Goal: Task Accomplishment & Management: Manage account settings

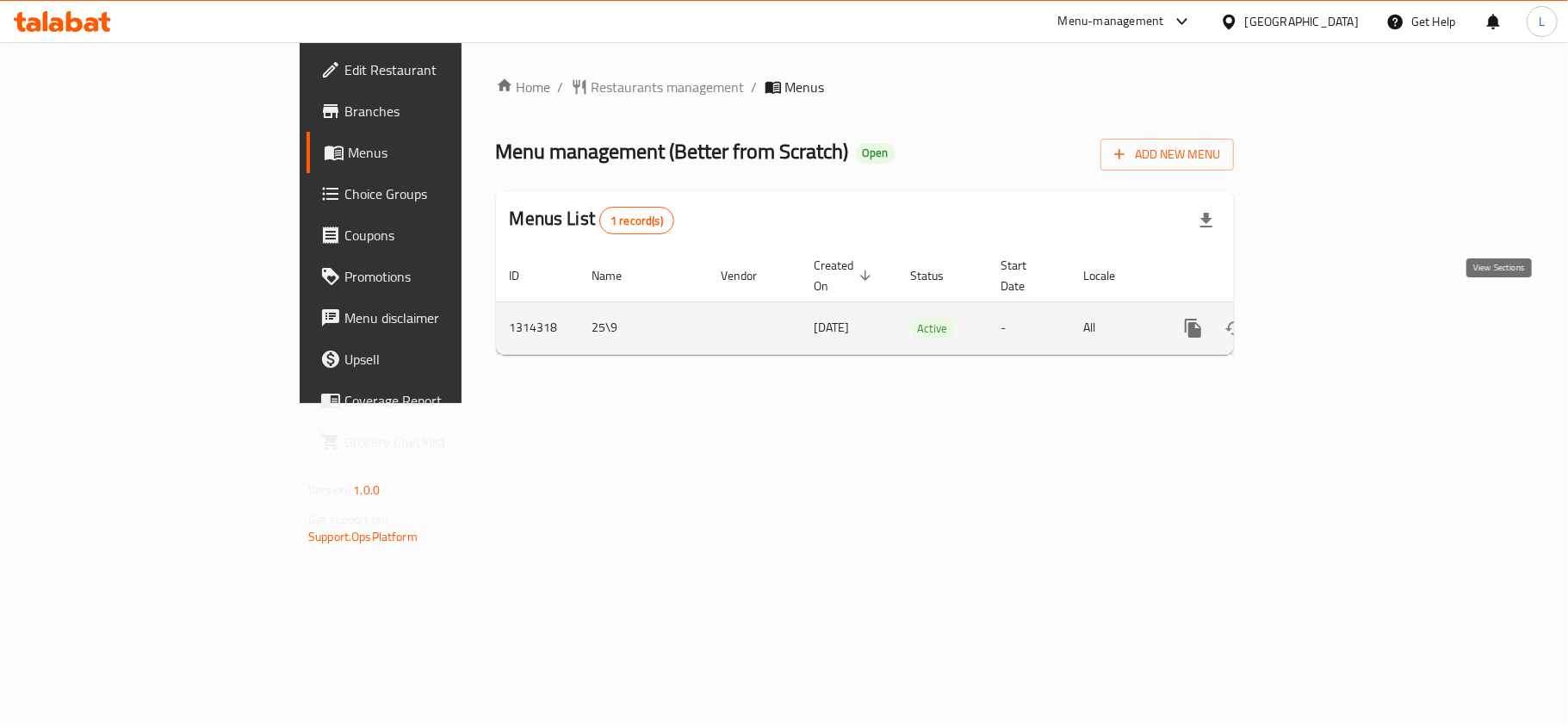
click at [1328, 317] on icon "enhanced table" at bounding box center [1317, 327] width 21 height 21
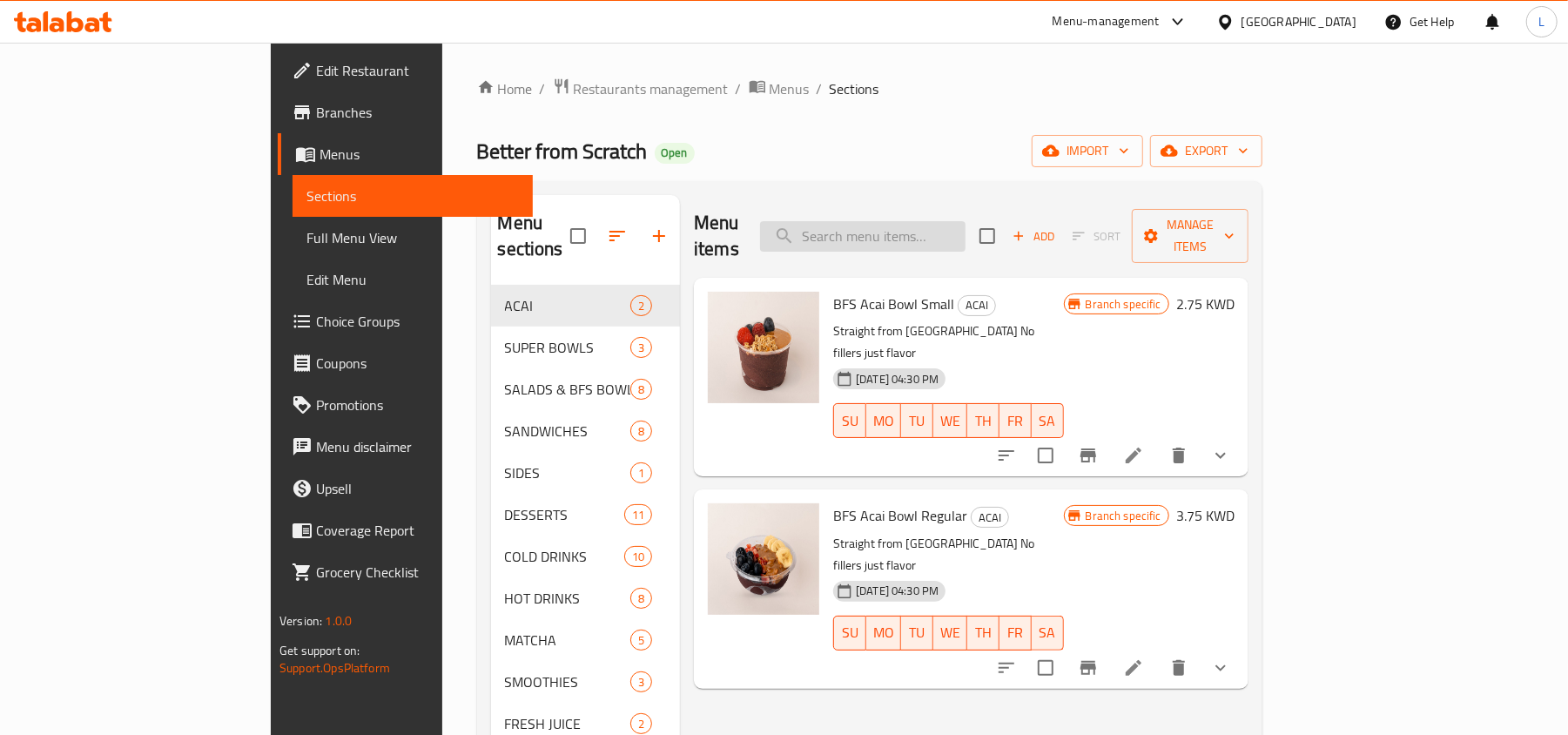
click at [945, 227] on input "search" at bounding box center [862, 237] width 205 height 31
paste input "Water"
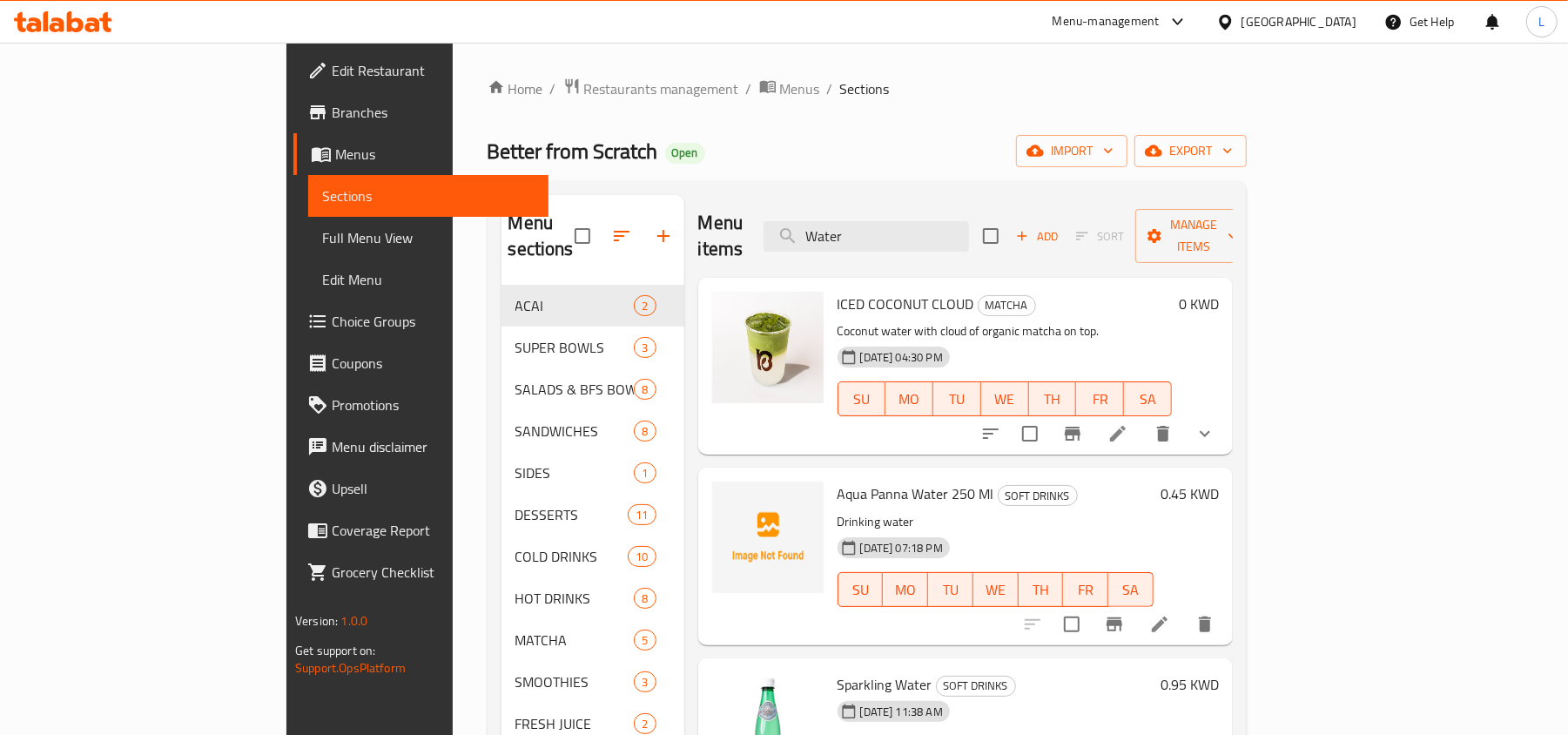
drag, startPoint x: 926, startPoint y: 214, endPoint x: 666, endPoint y: 210, distance: 260.0
click at [698, 209] on div "Menu items Water Add Sort Manage items" at bounding box center [965, 236] width 534 height 82
paste input "Flat white"
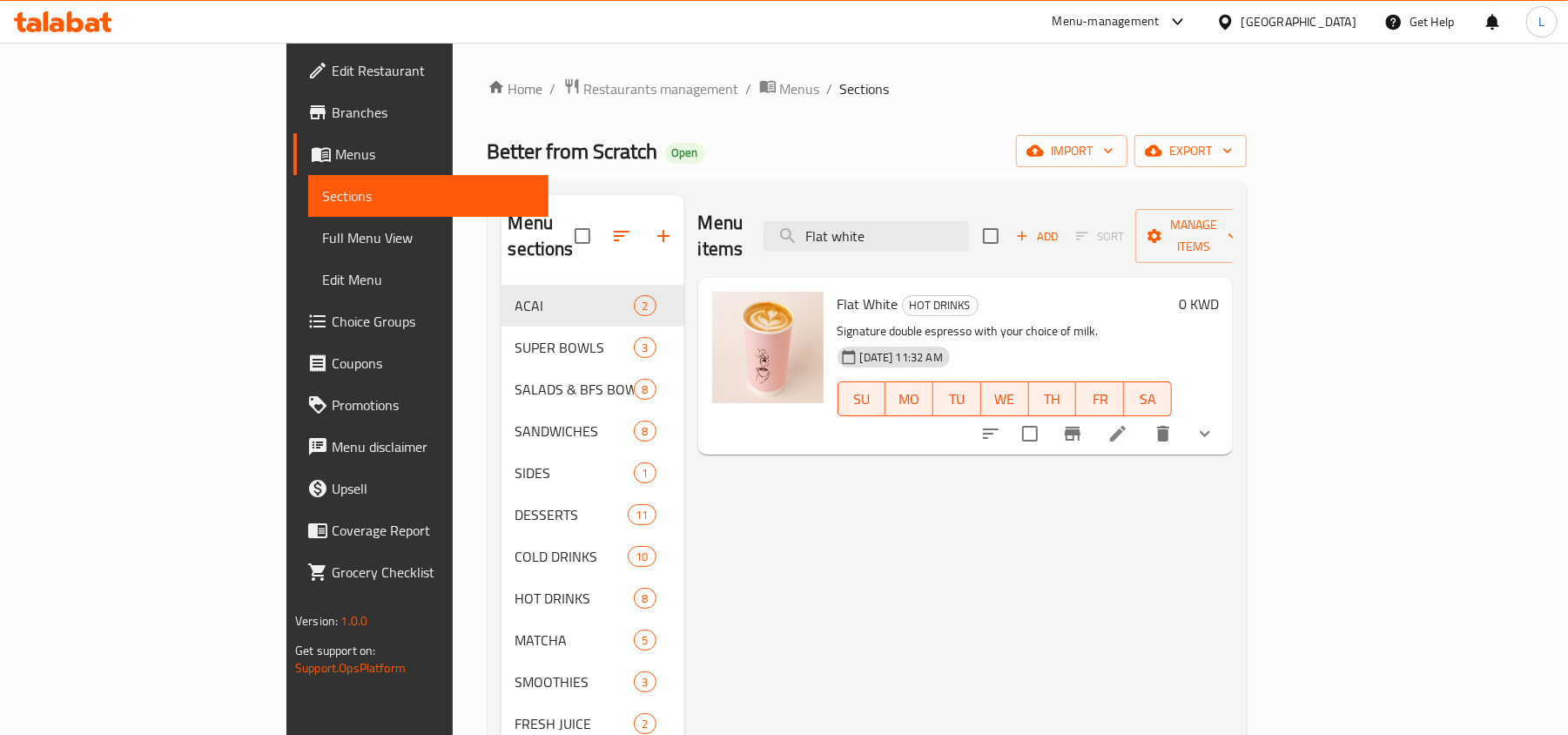
drag, startPoint x: 979, startPoint y: 227, endPoint x: 714, endPoint y: 190, distance: 267.6
click at [714, 190] on div "Menu sections ACAI 2 SUPER BOWLS 3 SALADS & BFS BOWLS 8 SANDWICHES 8 SIDES 1 DE…" at bounding box center [866, 561] width 759 height 762
paste input "Hot Latte"
drag, startPoint x: 975, startPoint y: 209, endPoint x: 653, endPoint y: 223, distance: 322.3
click at [698, 223] on div "Menu items Hot Latte Add Sort Manage items" at bounding box center [965, 236] width 534 height 82
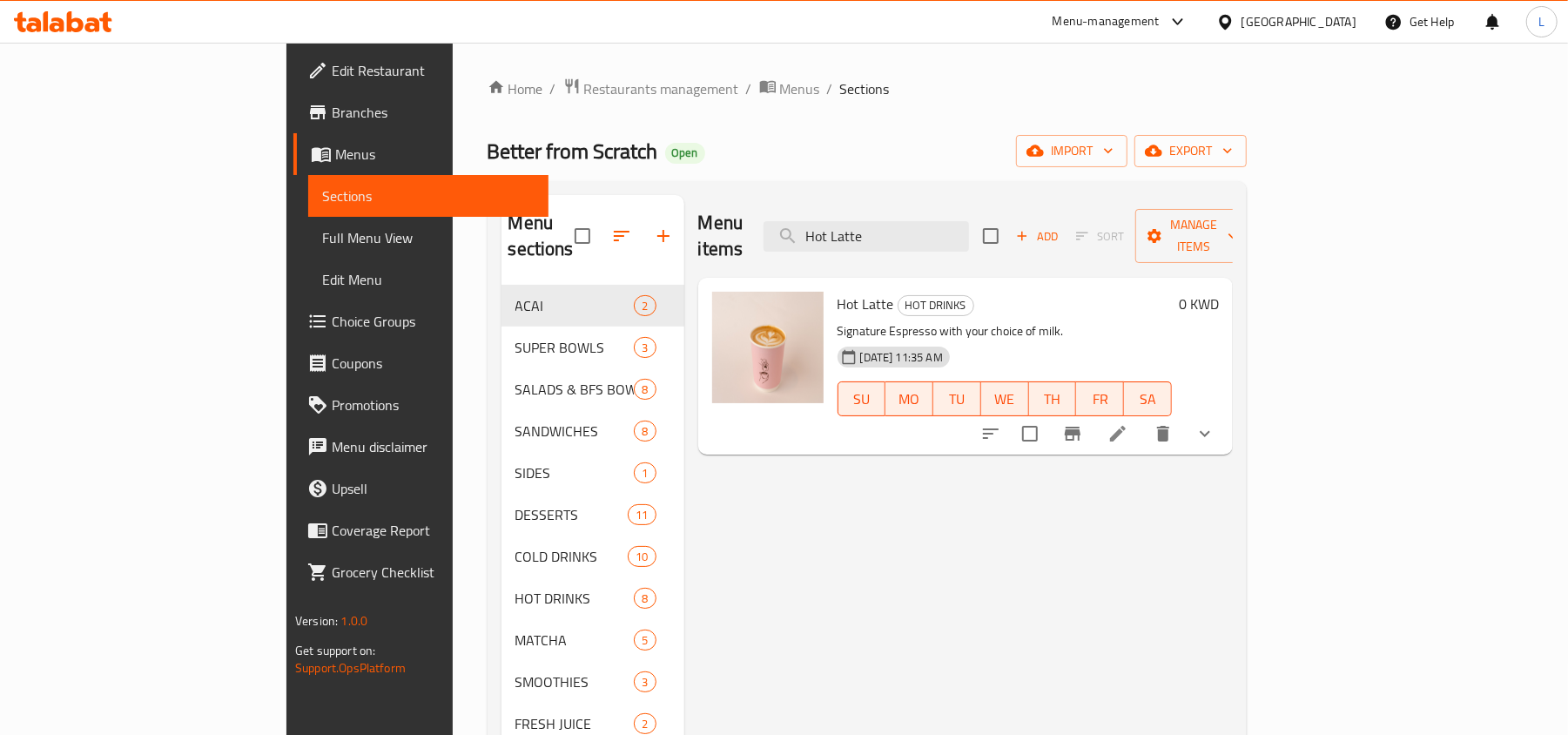
paste input "Sparkling Water"
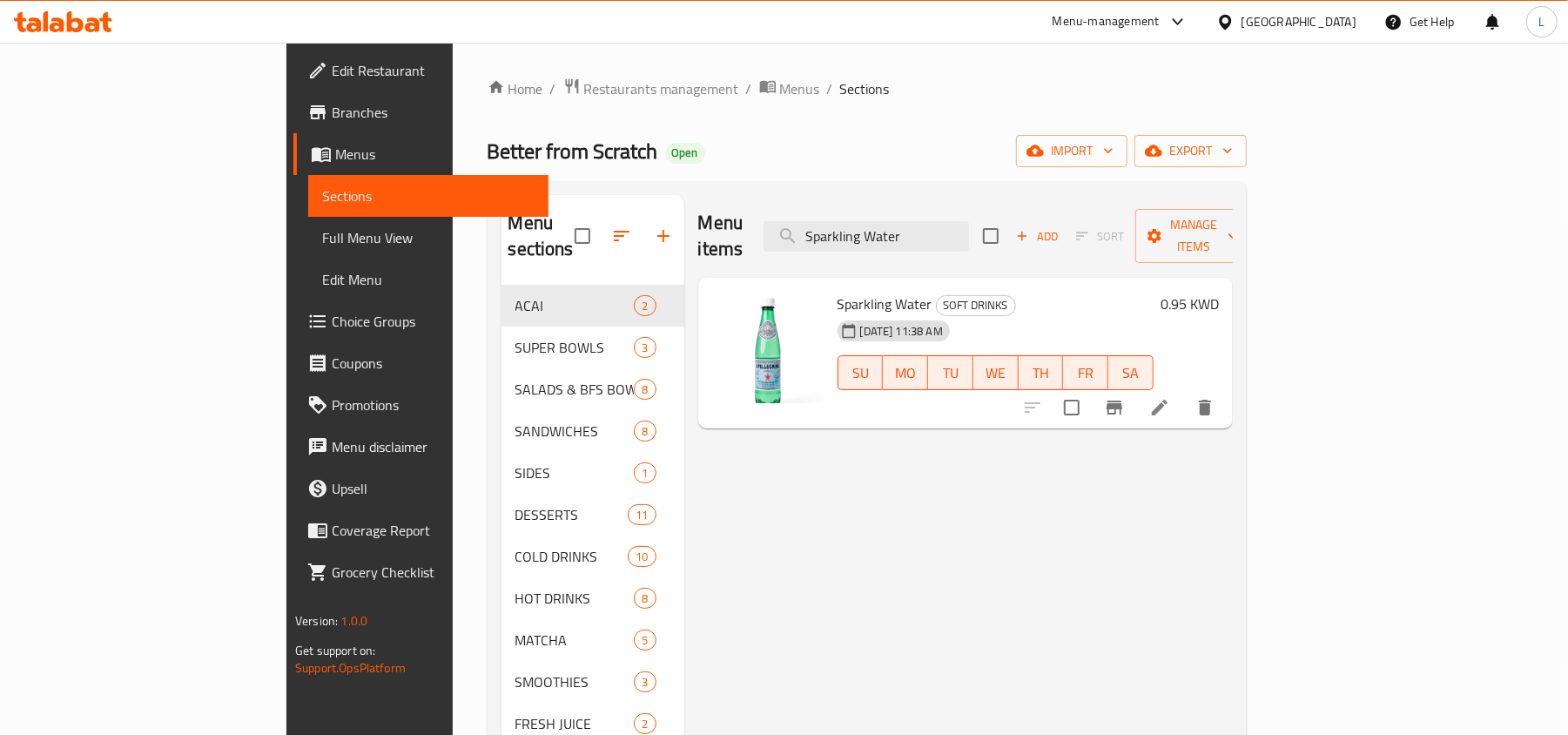
drag, startPoint x: 1010, startPoint y: 230, endPoint x: 593, endPoint y: 200, distance: 418.1
click at [593, 200] on div "Menu sections ACAI 2 SUPER BOWLS 3 SALADS & BFS BOWLS 8 SANDWICHES 8 SIDES 1 DE…" at bounding box center [867, 562] width 732 height 735
paste input "rite - 250 ml"
type input "Sprite - 250 ml"
click at [1184, 397] on li at bounding box center [1159, 407] width 49 height 32
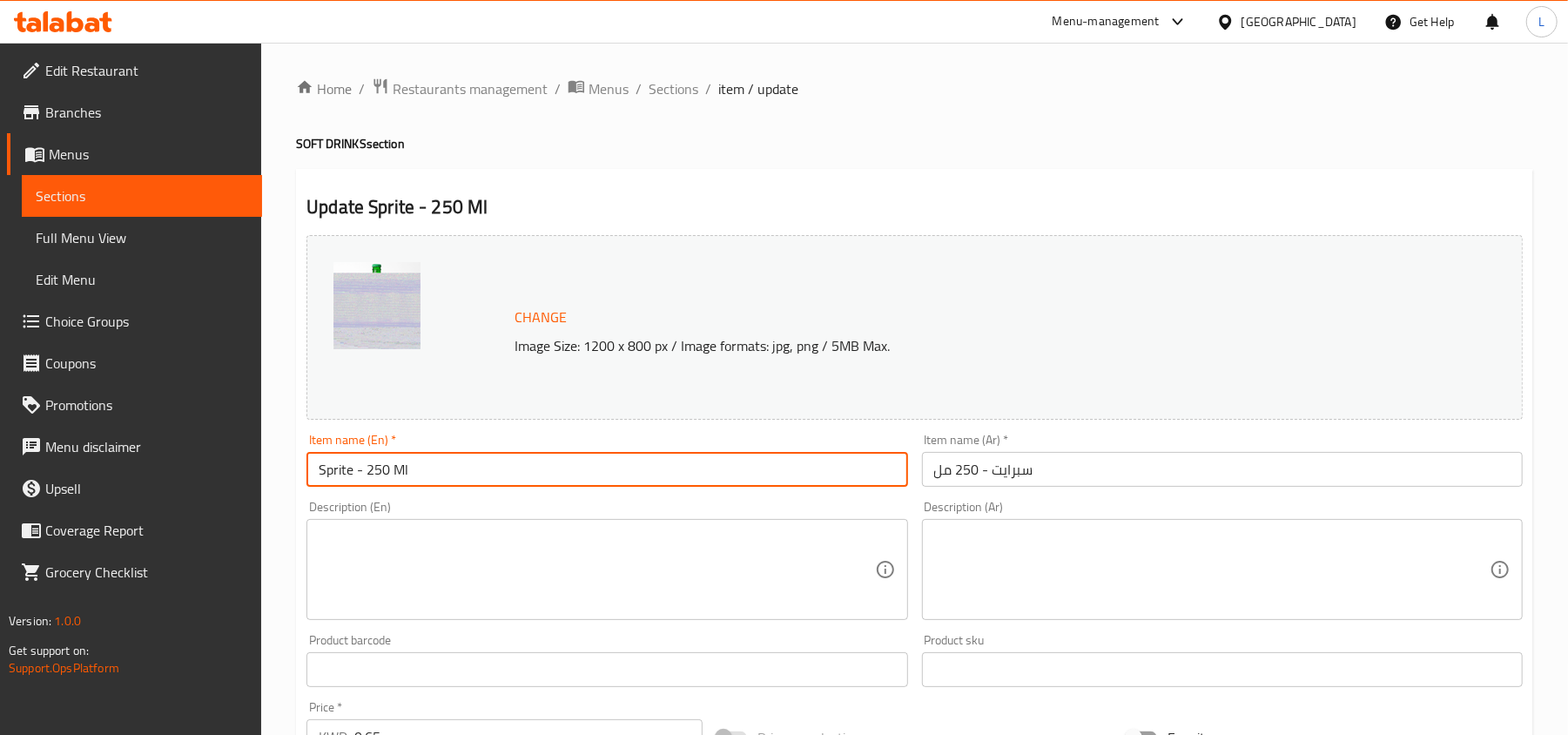
drag, startPoint x: 415, startPoint y: 463, endPoint x: 220, endPoint y: 444, distance: 195.9
click at [220, 444] on div "Edit Restaurant Branches Menus Sections Full Menu View Edit Menu Choice Groups …" at bounding box center [784, 648] width 1568 height 1212
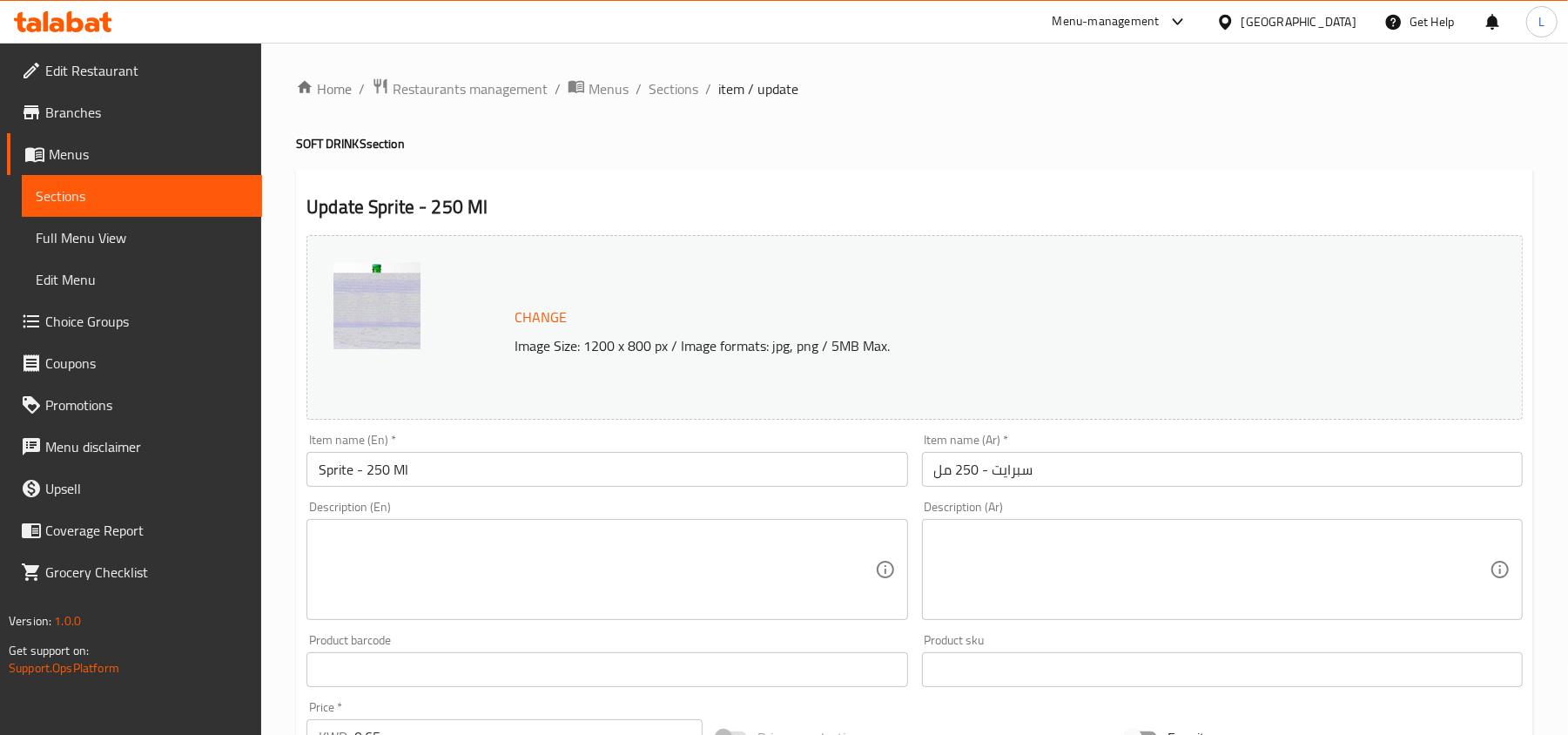
drag, startPoint x: 693, startPoint y: 84, endPoint x: 614, endPoint y: 12, distance: 106.9
click at [693, 84] on span "Sections" at bounding box center [673, 89] width 50 height 21
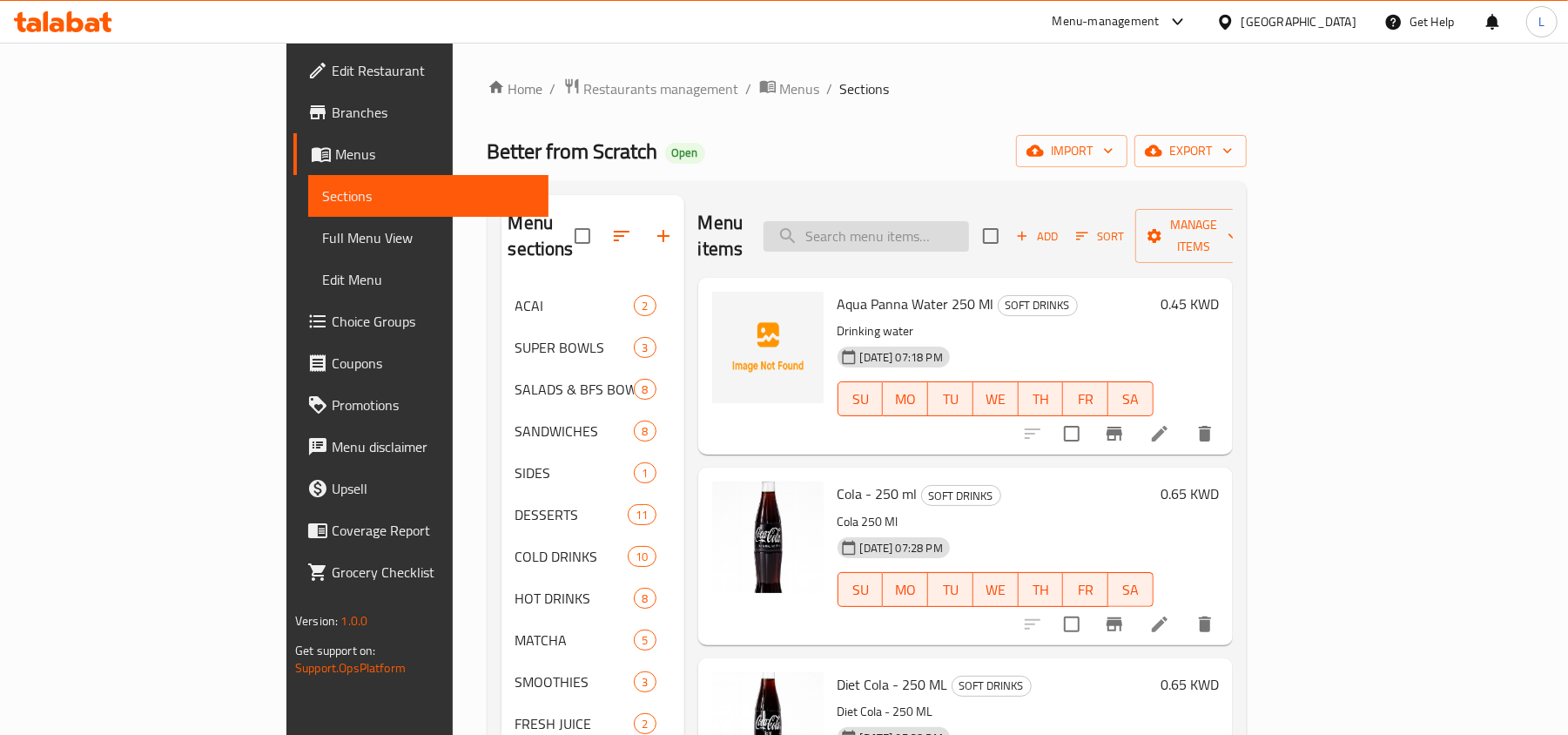
click at [912, 237] on input "search" at bounding box center [865, 237] width 205 height 31
paste input "Sparkling Water"
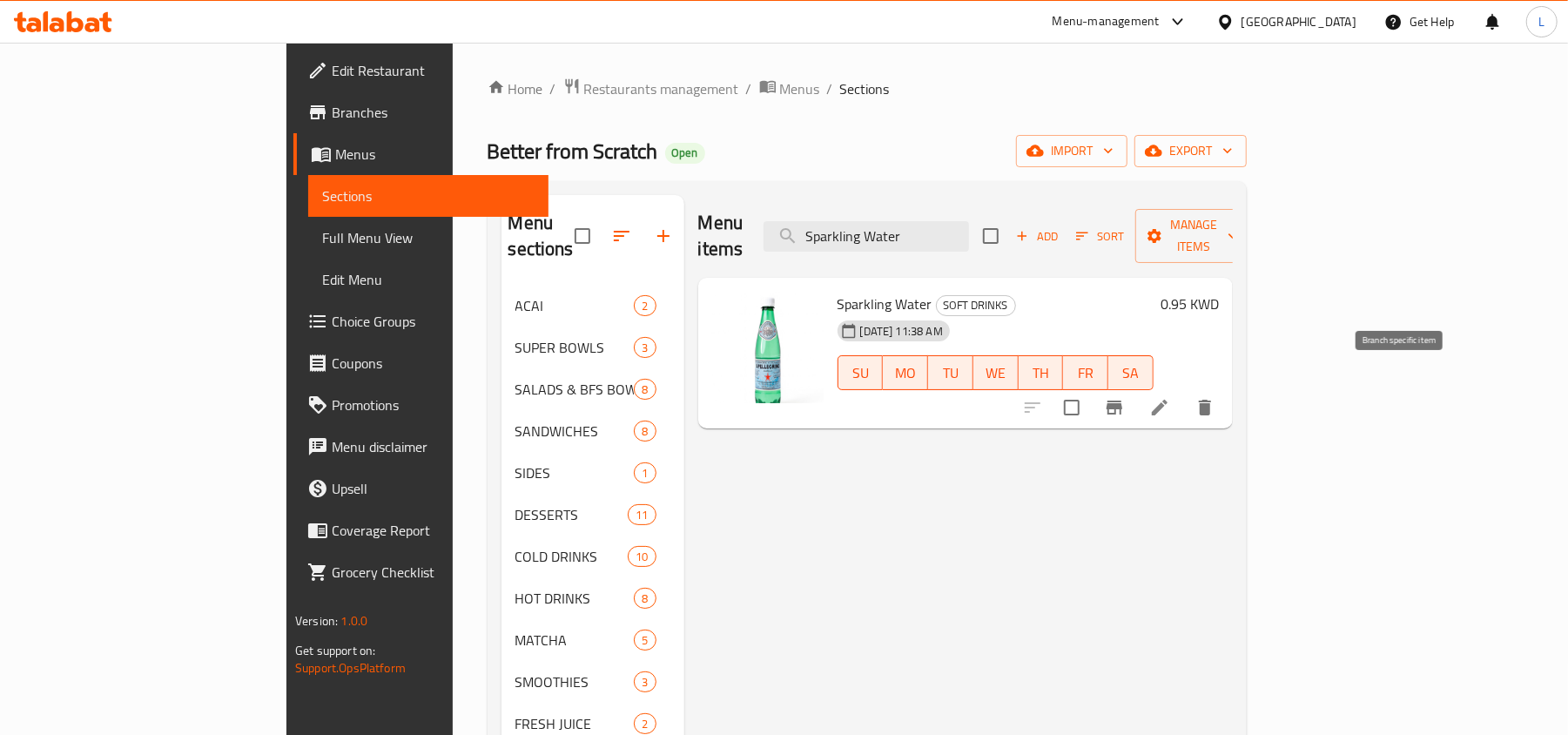
click at [1135, 395] on button "Branch-specific-item" at bounding box center [1114, 407] width 42 height 42
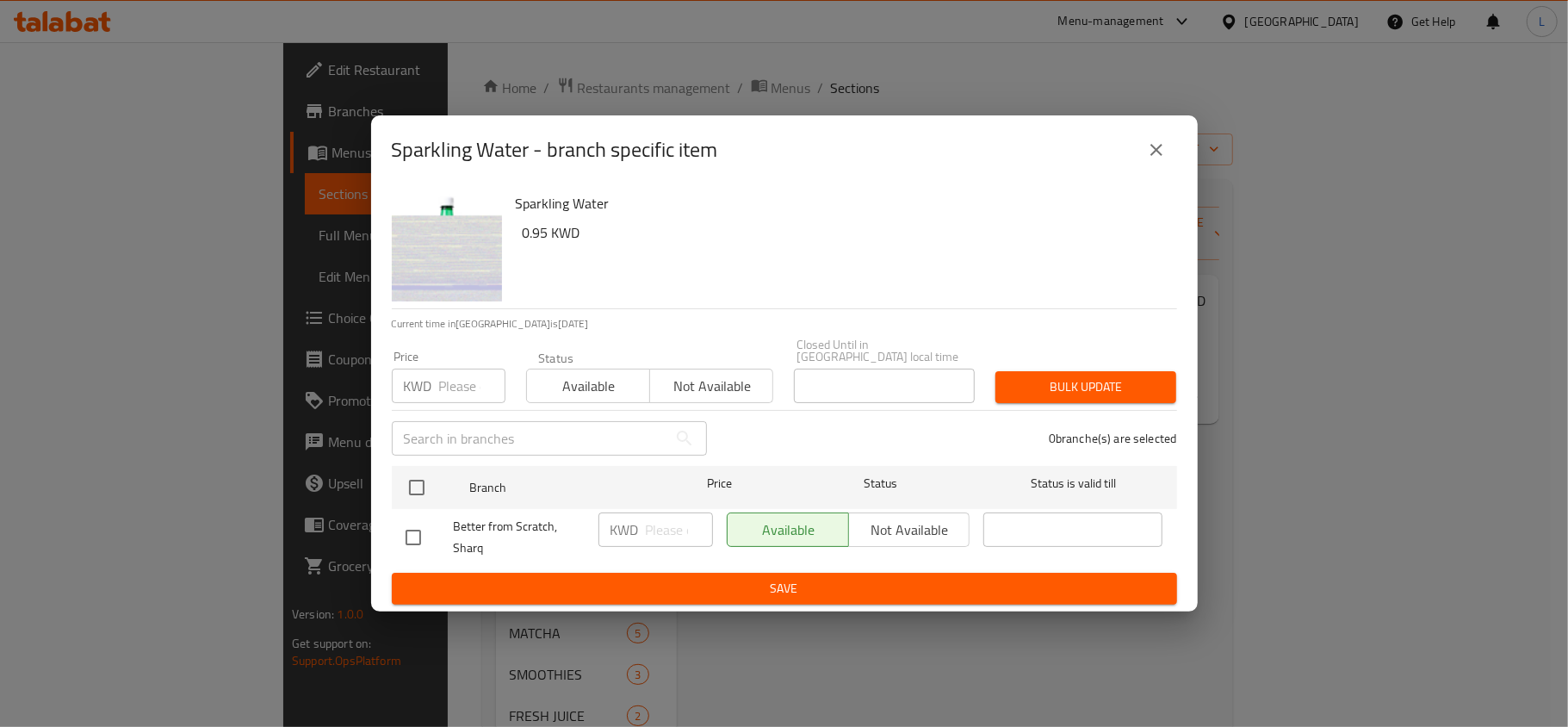
click at [476, 534] on span "Better from Scratch, Sharq" at bounding box center [519, 537] width 131 height 43
copy span "Better from Scratch, Sharq"
drag, startPoint x: 519, startPoint y: 200, endPoint x: 634, endPoint y: 199, distance: 115.0
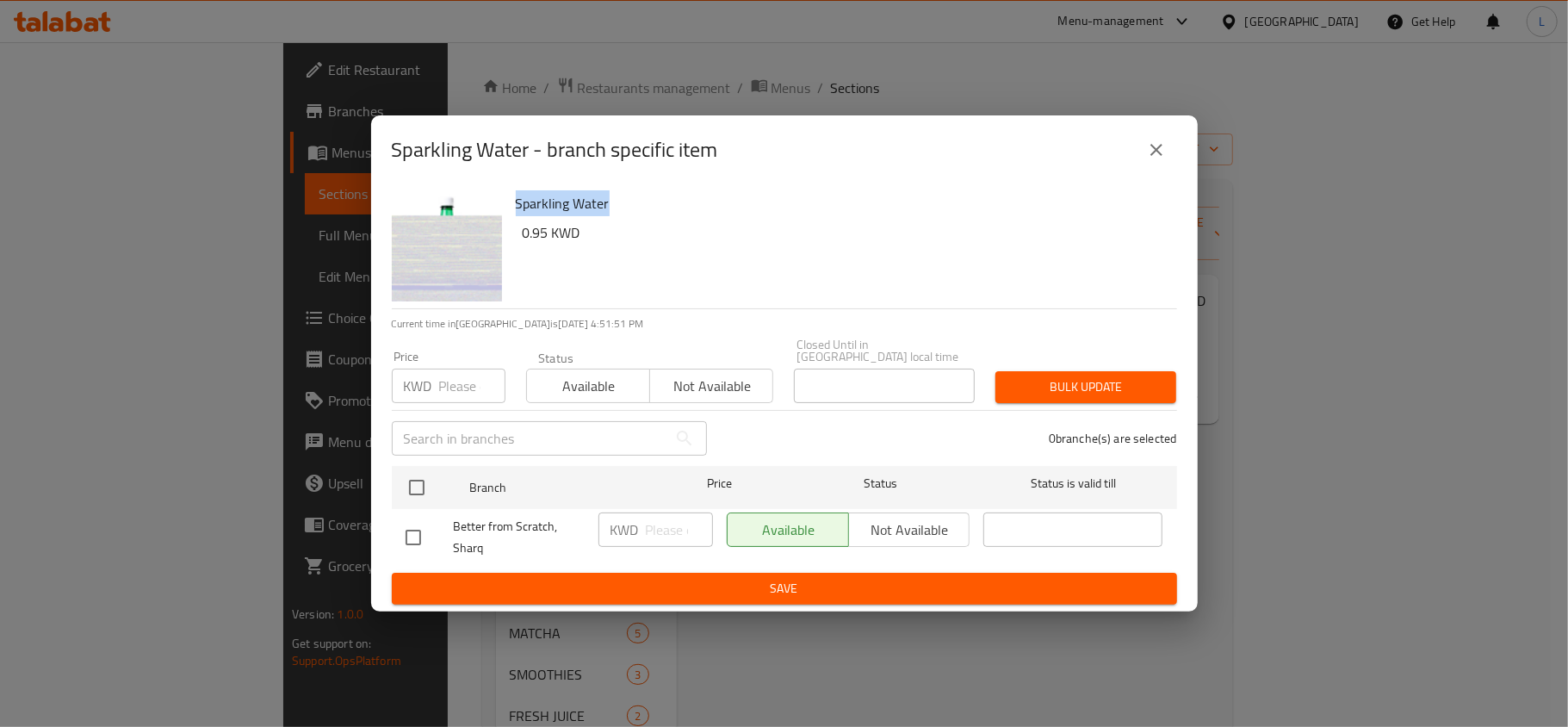
click at [634, 199] on h6 "Sparkling Water" at bounding box center [840, 203] width 648 height 24
copy h6 "Sparkling Water"
click at [1163, 160] on icon "close" at bounding box center [1156, 149] width 21 height 21
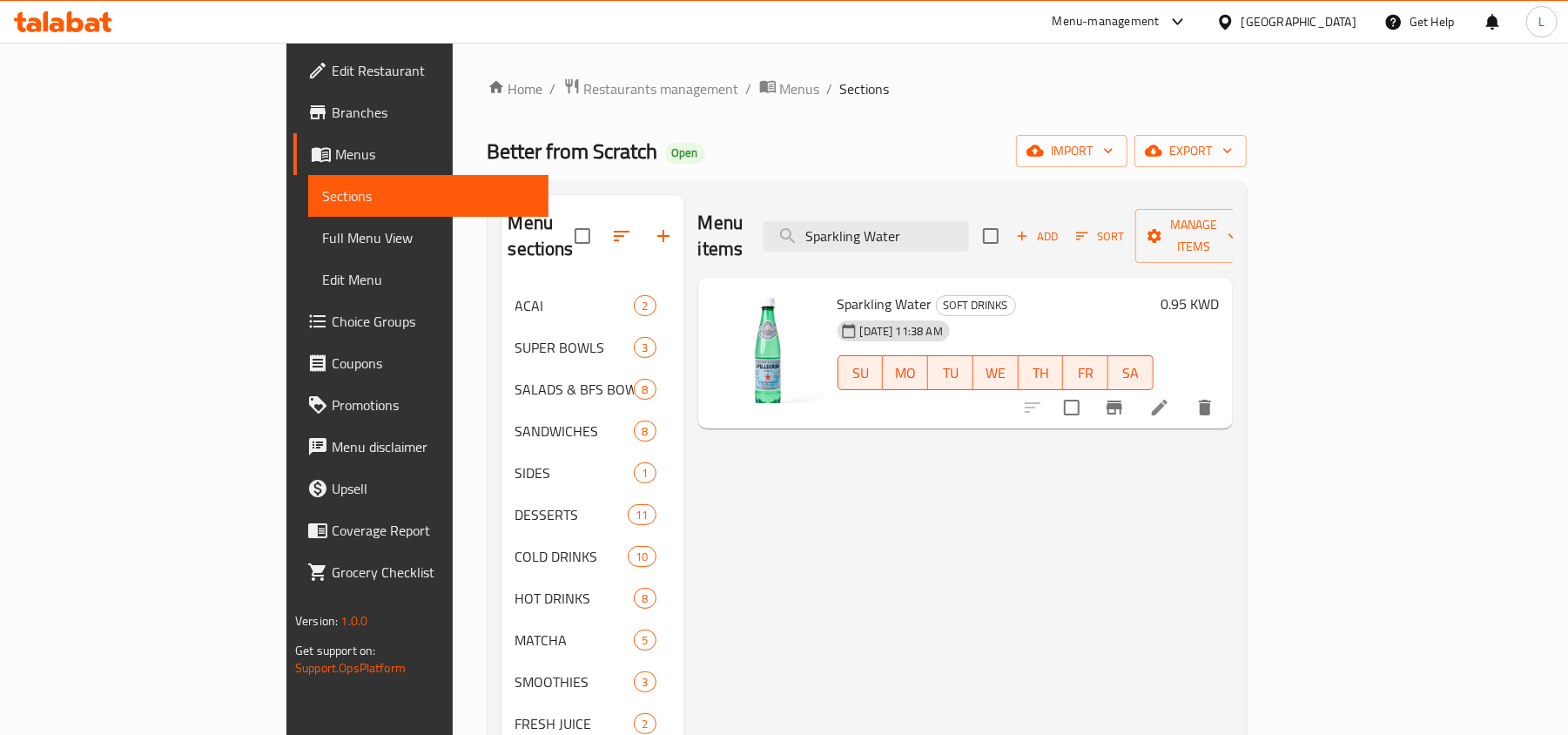
drag, startPoint x: 1020, startPoint y: 231, endPoint x: 362, endPoint y: 202, distance: 658.6
click at [502, 202] on div "Menu sections ACAI 2 SUPER BOWLS 3 SALADS & BFS BOWLS 8 SANDWICHES 8 SIDES 1 DE…" at bounding box center [867, 562] width 732 height 735
paste input "Hot Latte"
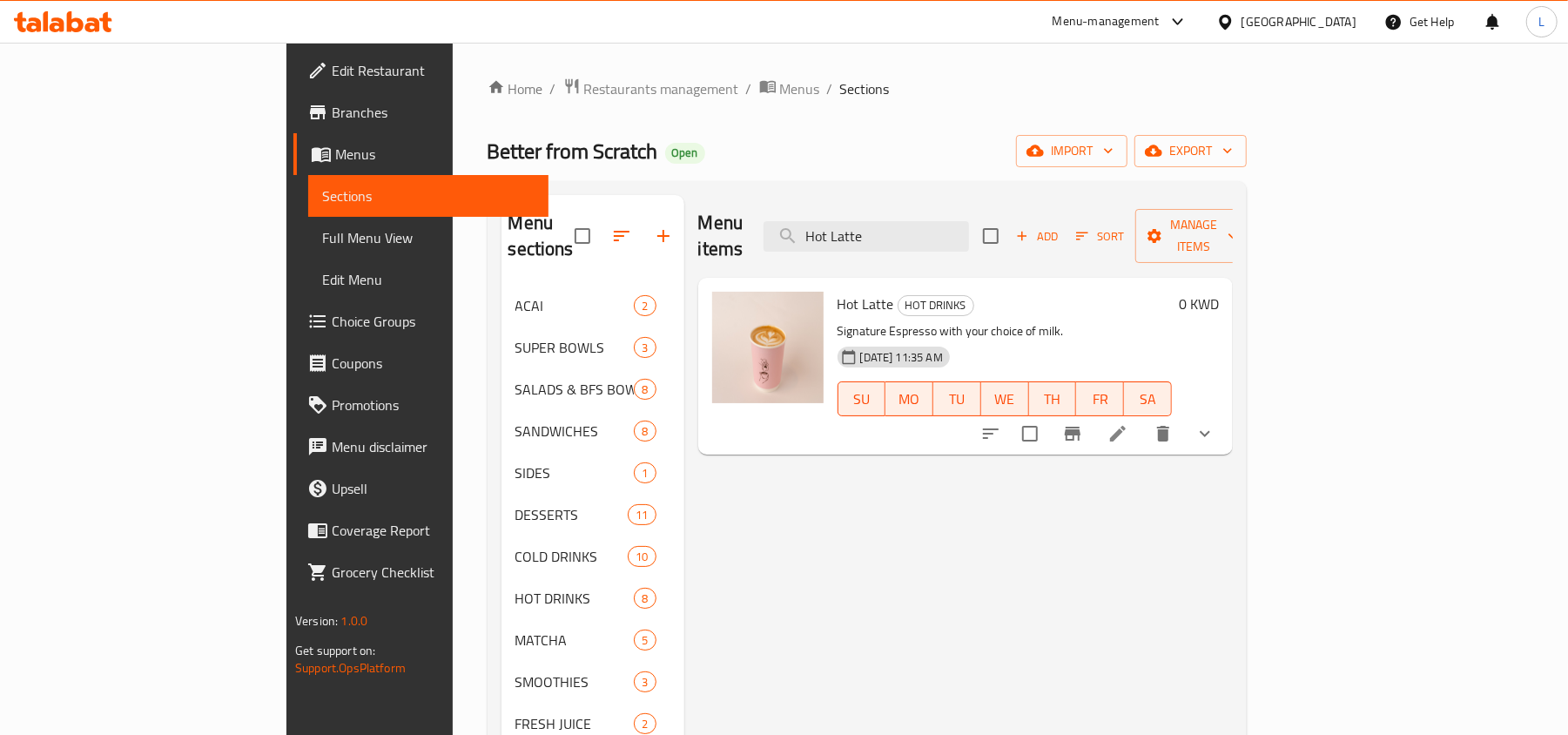
type input "Hot Latte"
click at [1129, 423] on icon at bounding box center [1118, 433] width 21 height 21
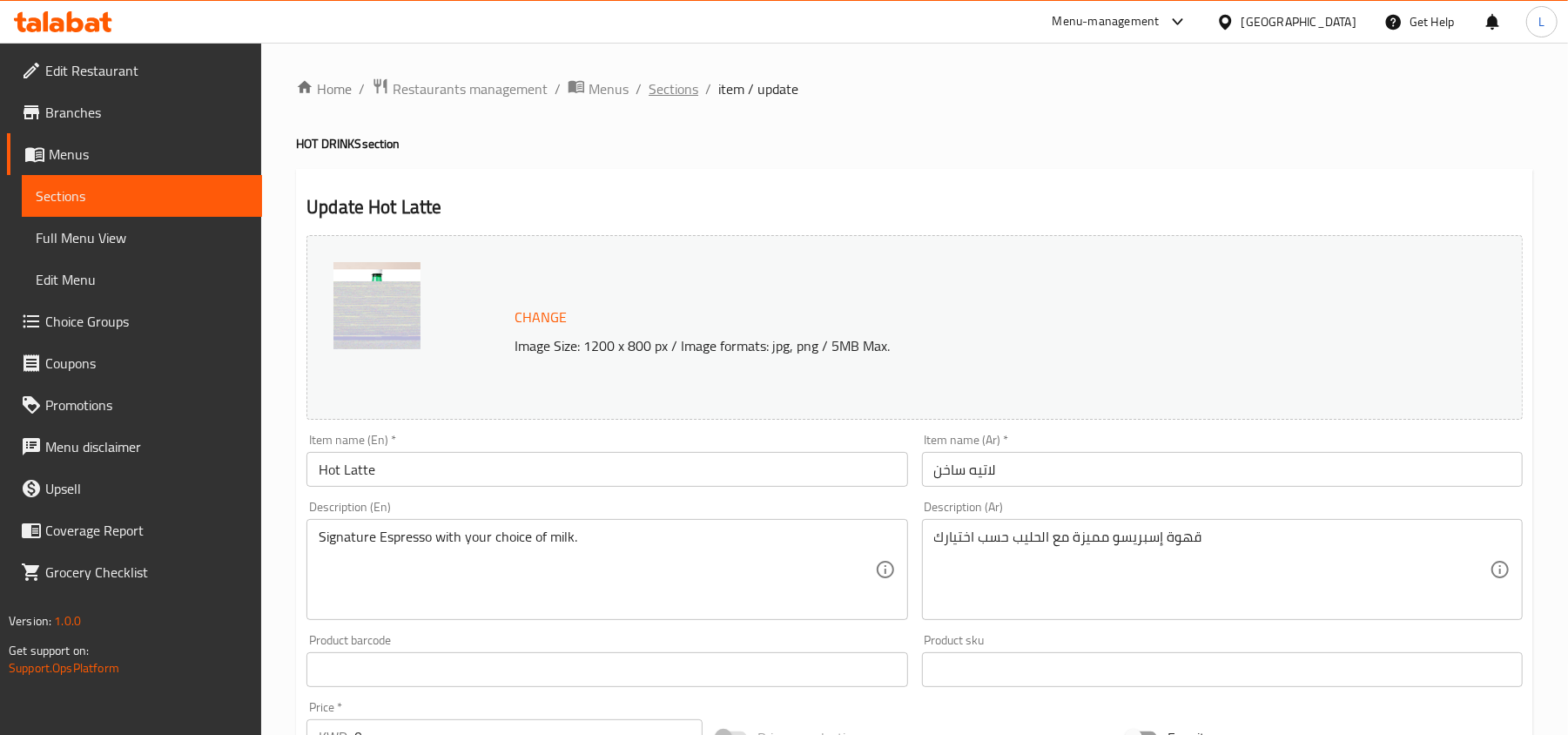
click at [673, 94] on span "Sections" at bounding box center [673, 89] width 50 height 21
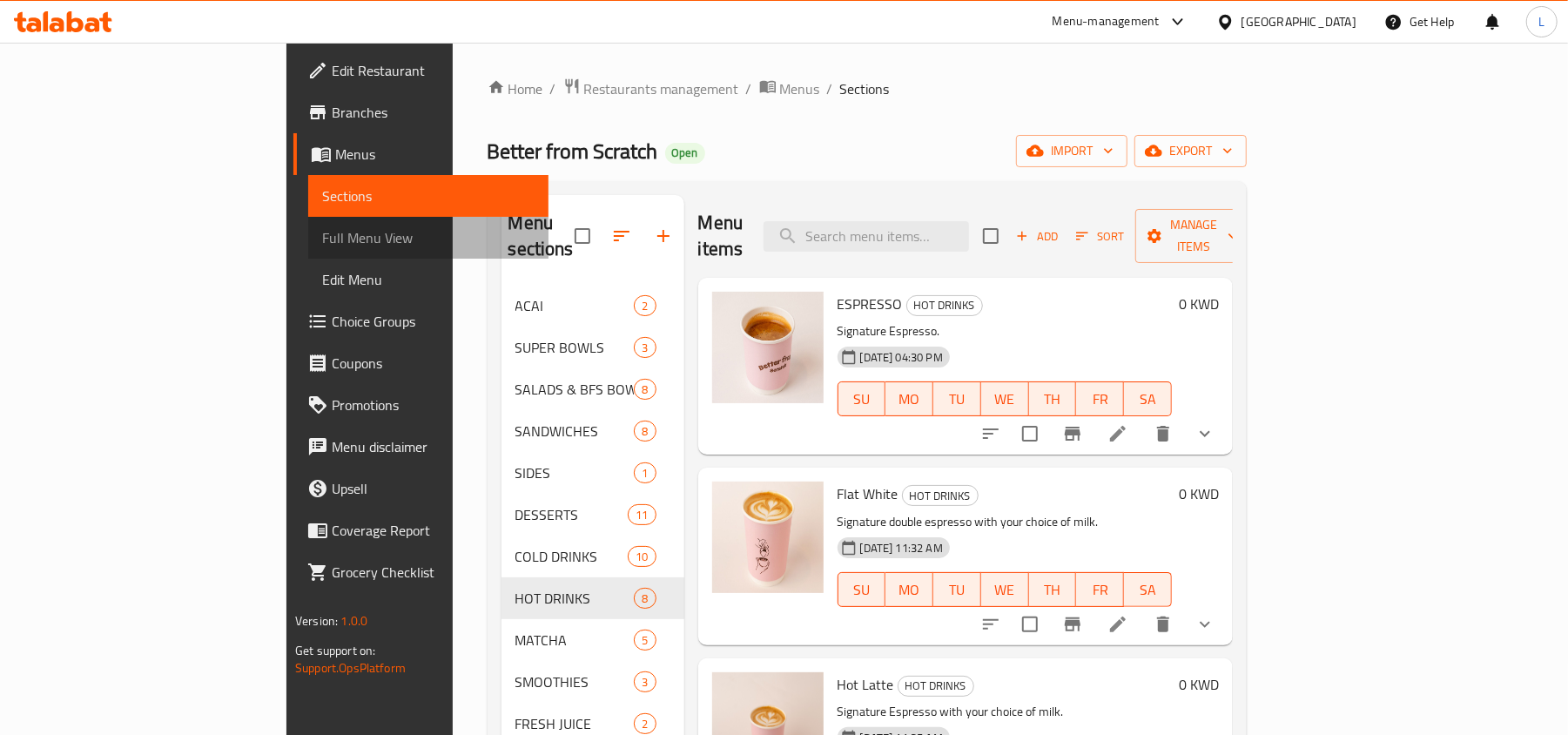
click at [322, 237] on span "Full Menu View" at bounding box center [428, 237] width 213 height 21
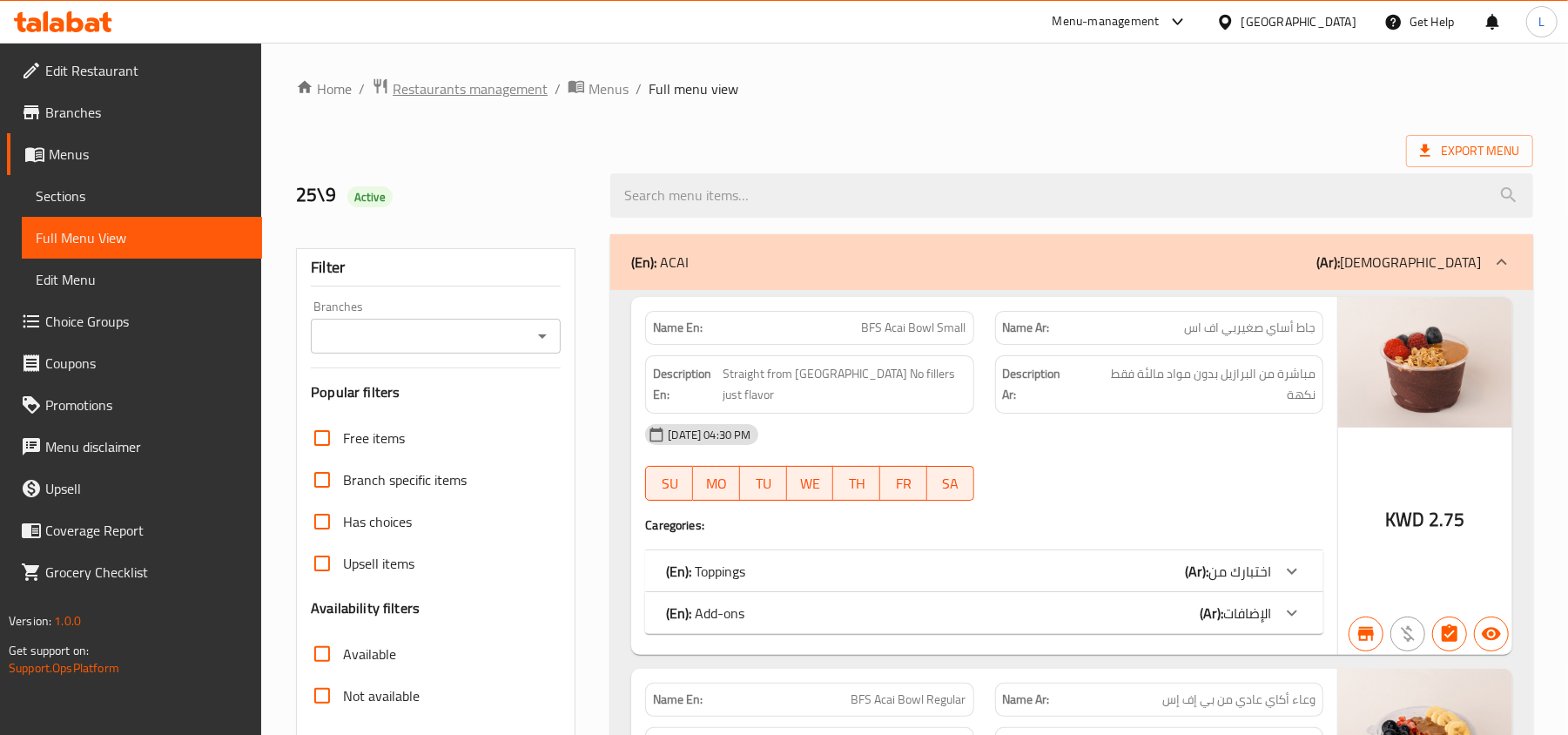
click at [470, 99] on span "Restaurants management" at bounding box center [469, 89] width 155 height 21
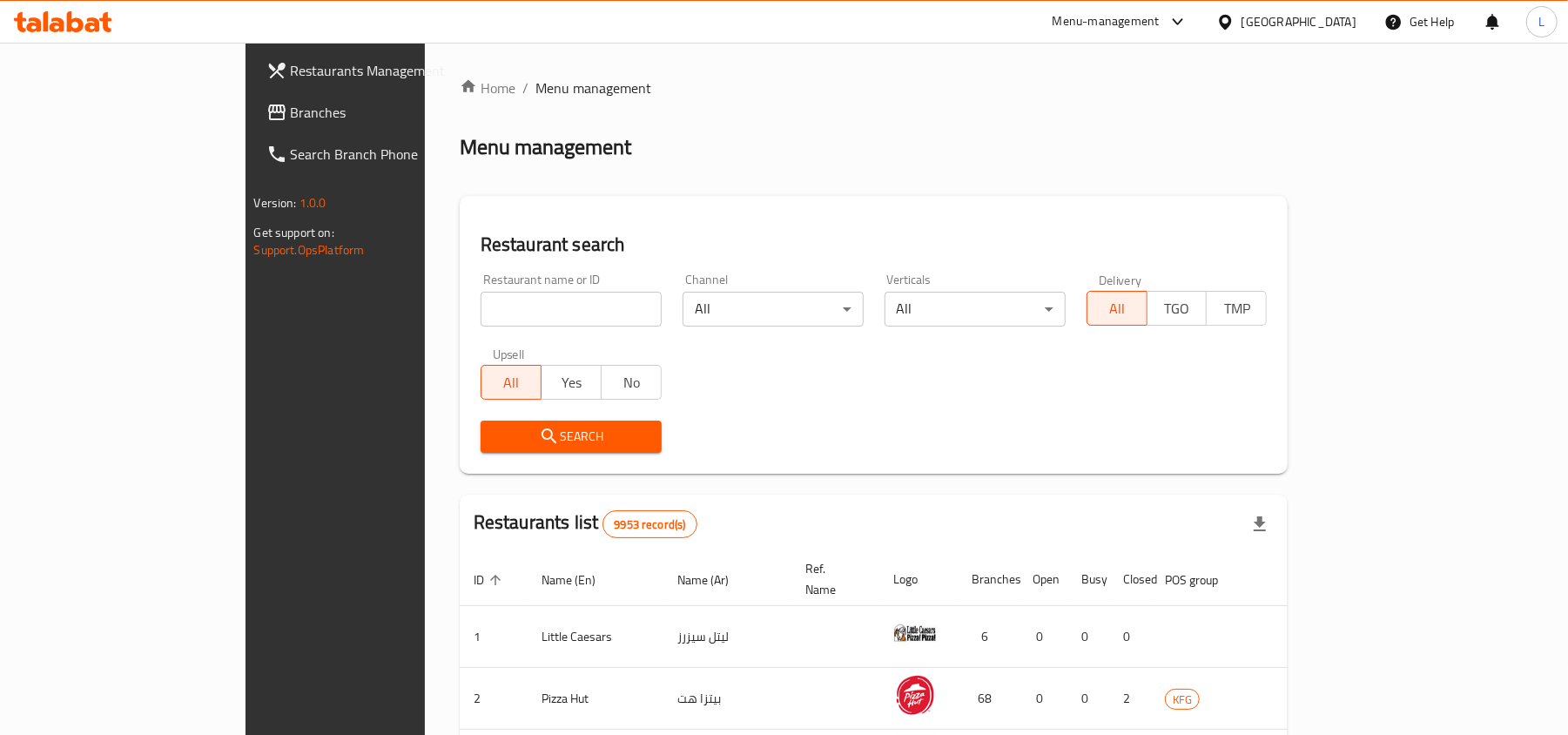
click at [1341, 9] on div "[GEOGRAPHIC_DATA]" at bounding box center [1287, 22] width 168 height 42
click at [1345, 14] on div "[GEOGRAPHIC_DATA]" at bounding box center [1299, 21] width 115 height 19
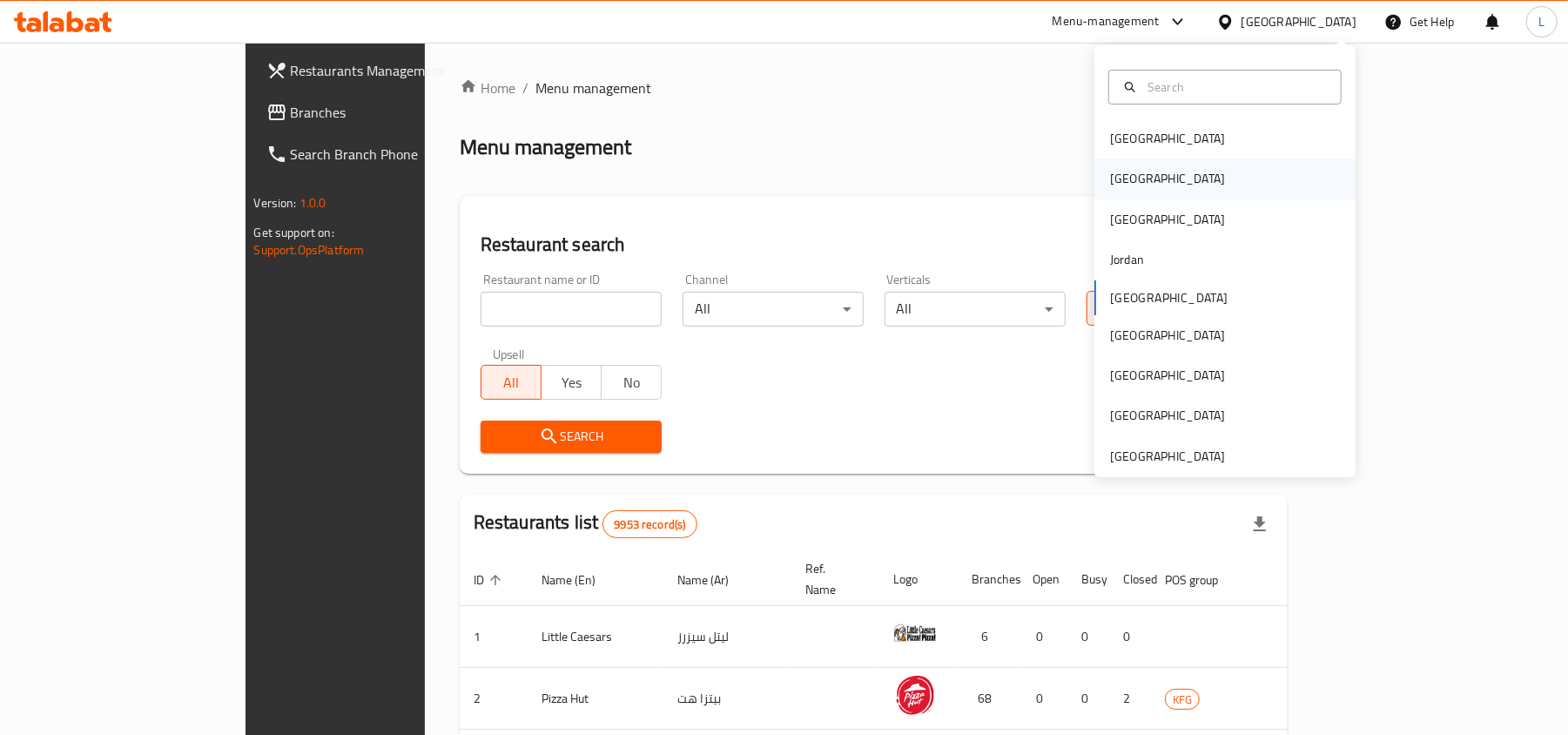
click at [1118, 195] on div "[GEOGRAPHIC_DATA]" at bounding box center [1167, 178] width 143 height 40
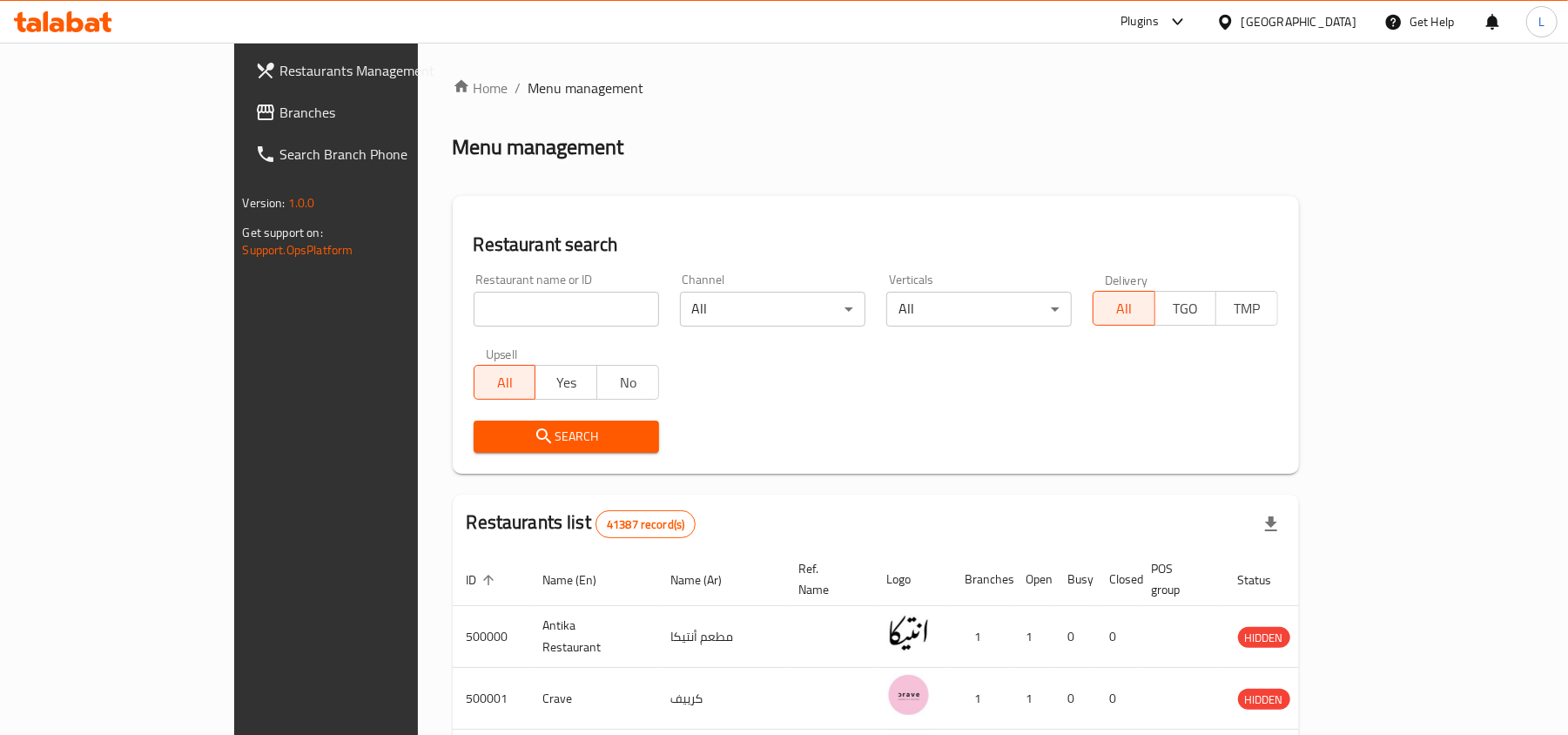
click at [555, 306] on input "search" at bounding box center [566, 309] width 185 height 35
paste input "644013"
type input "644013"
click button "Search" at bounding box center [566, 437] width 185 height 33
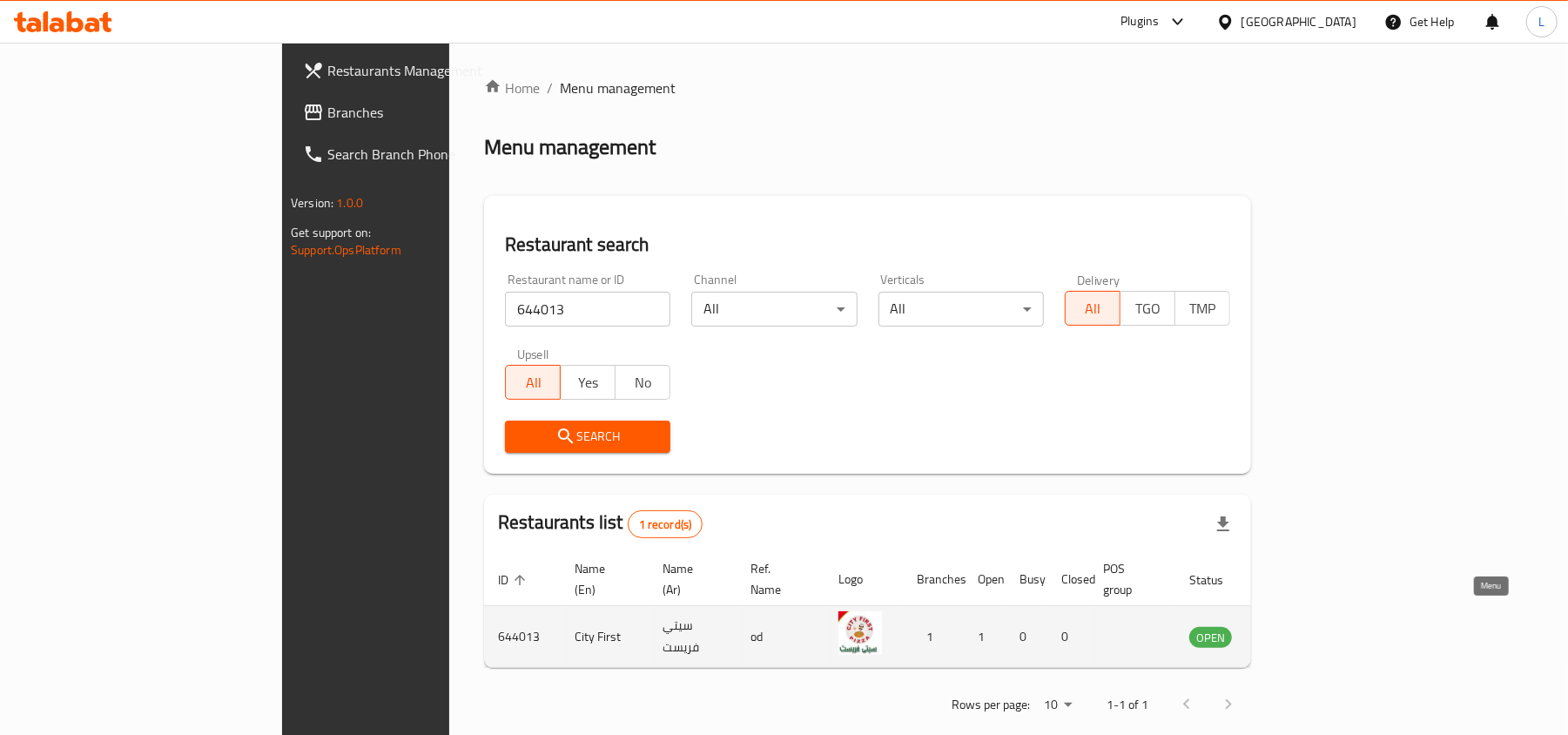
click at [1300, 630] on icon "enhanced table" at bounding box center [1290, 637] width 19 height 14
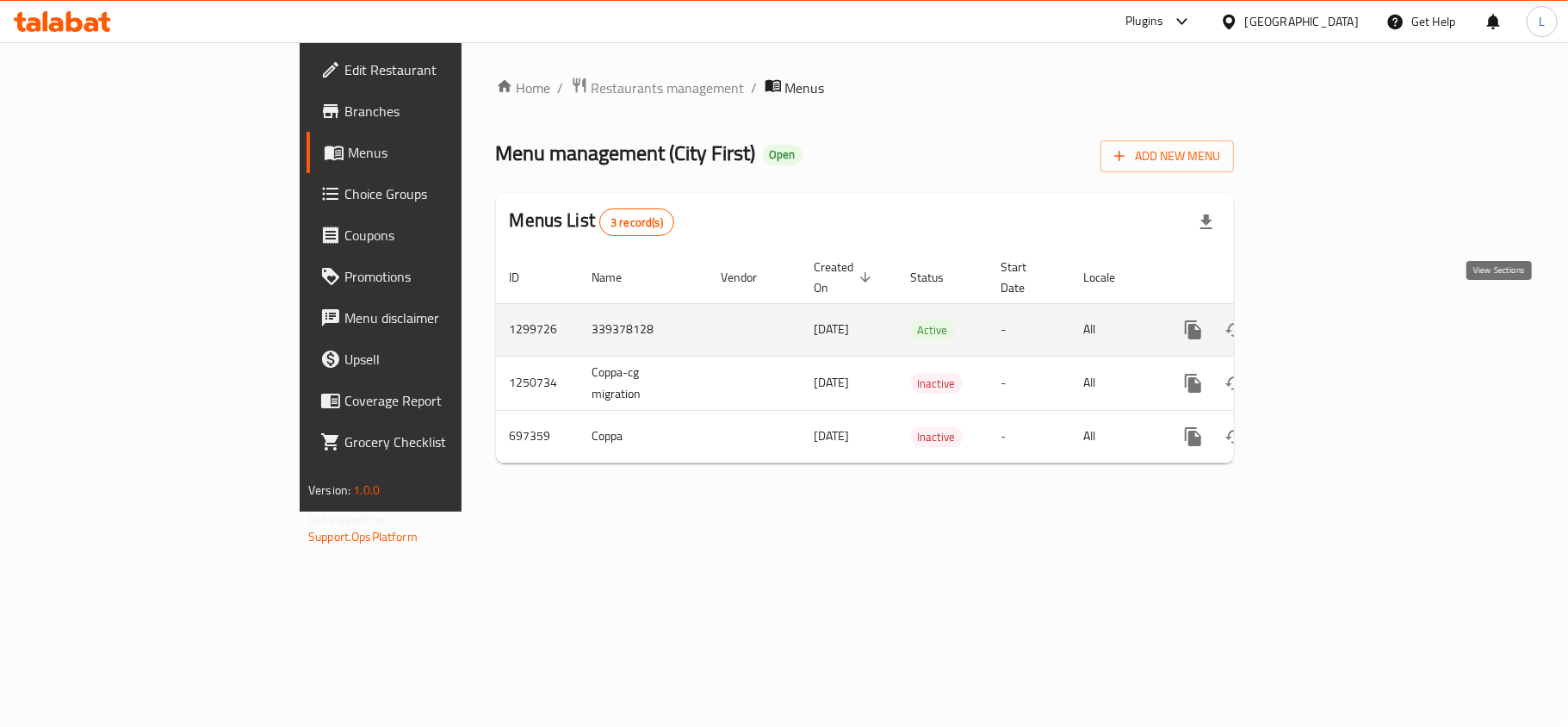
click at [1338, 327] on link "enhanced table" at bounding box center [1318, 330] width 41 height 41
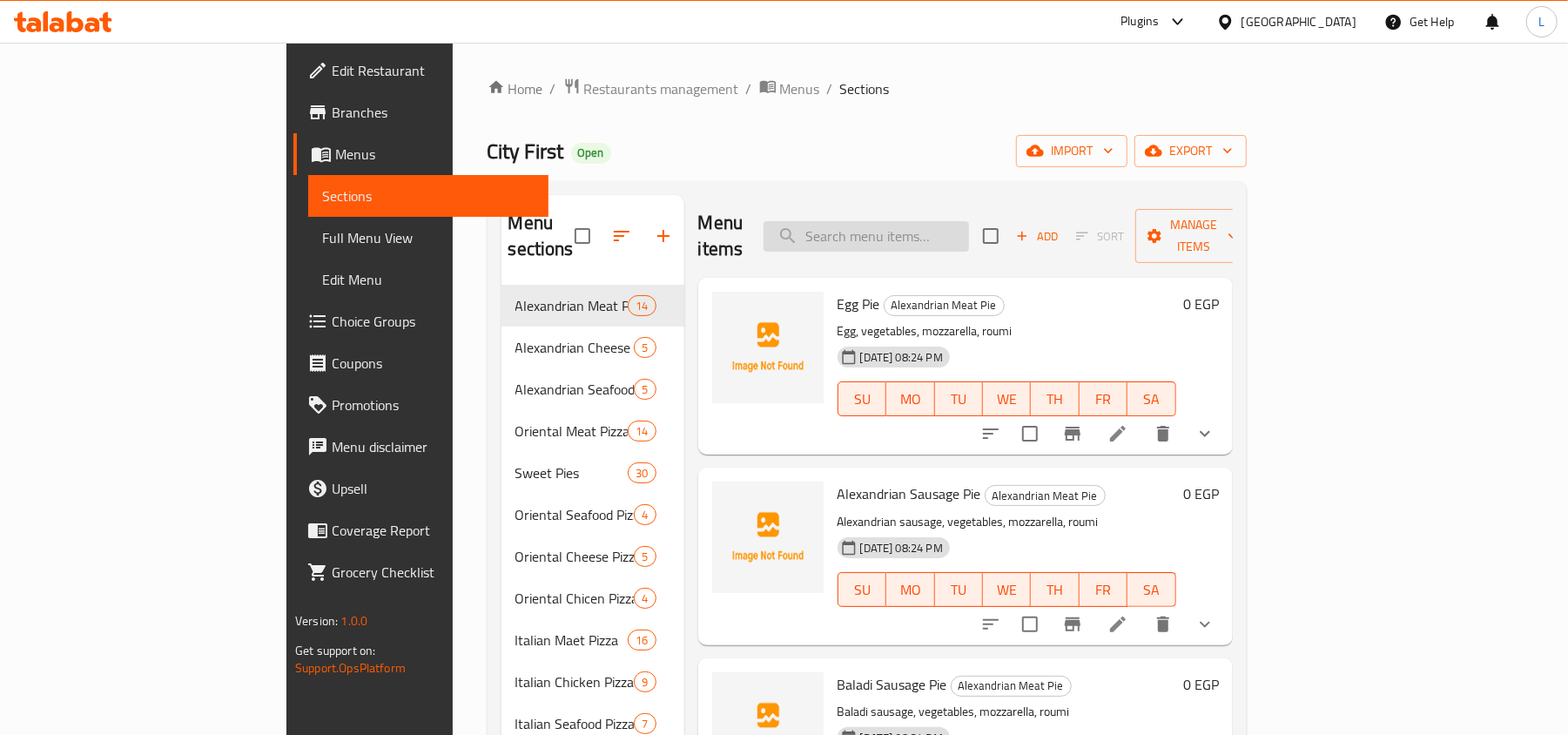
click at [959, 227] on input "search" at bounding box center [865, 237] width 205 height 31
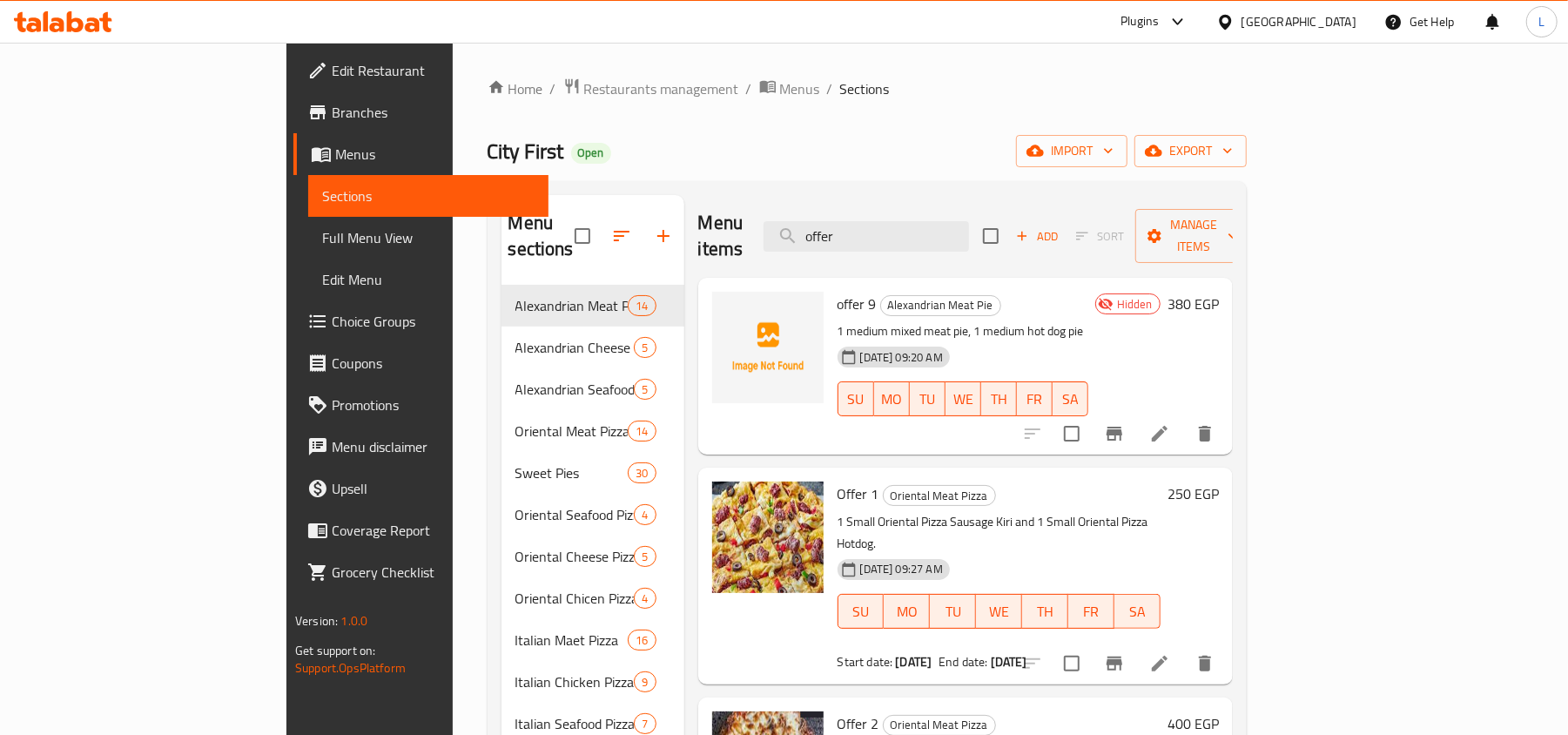
type input "offer"
click at [332, 123] on span "Branches" at bounding box center [433, 112] width 203 height 21
